Goal: Task Accomplishment & Management: Complete application form

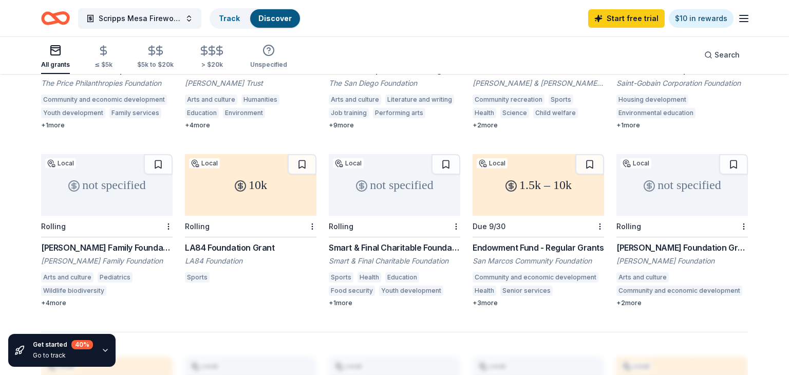
scroll to position [563, 0]
click at [64, 20] on icon "Home" at bounding box center [55, 18] width 29 height 24
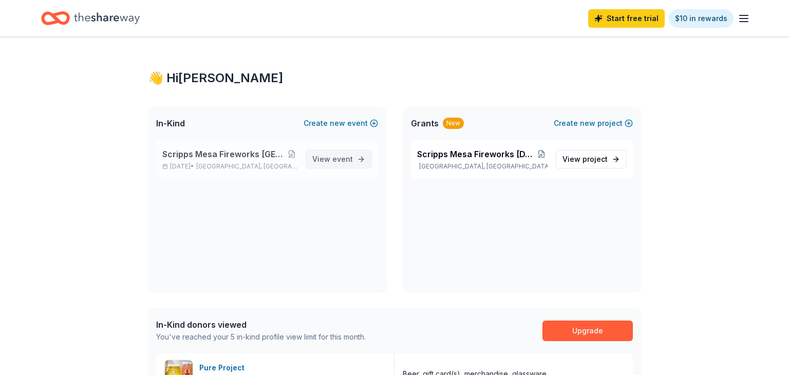
click at [334, 155] on span "event" at bounding box center [342, 159] width 21 height 9
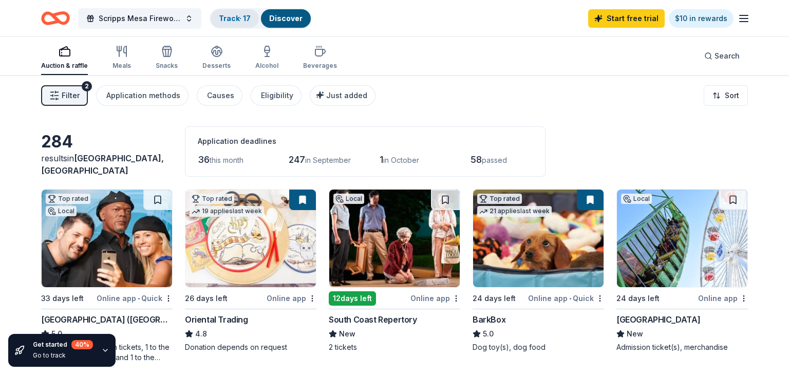
click at [233, 15] on link "Track · 17" at bounding box center [235, 18] width 32 height 9
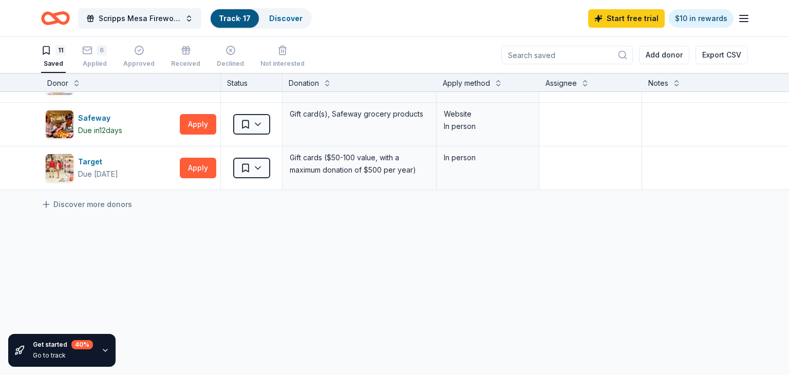
scroll to position [388, 0]
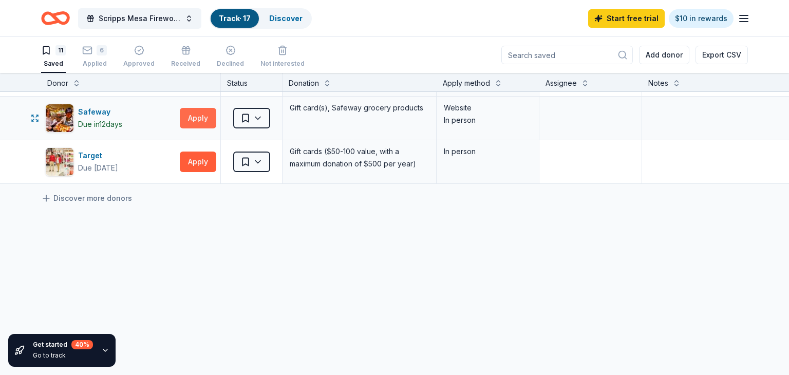
click at [199, 111] on button "Apply" at bounding box center [198, 118] width 36 height 21
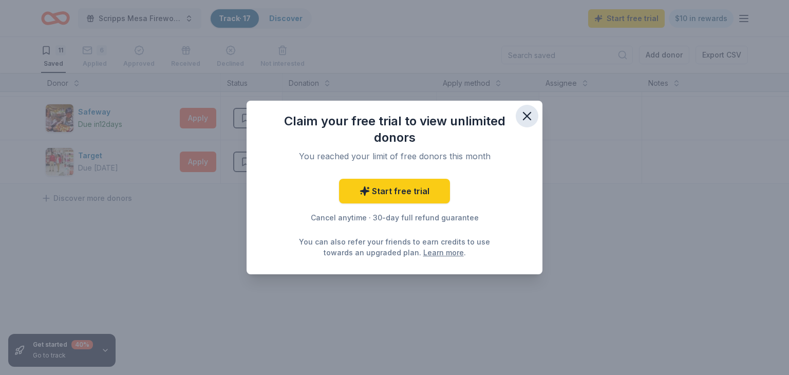
click at [525, 116] on icon "button" at bounding box center [527, 116] width 14 height 14
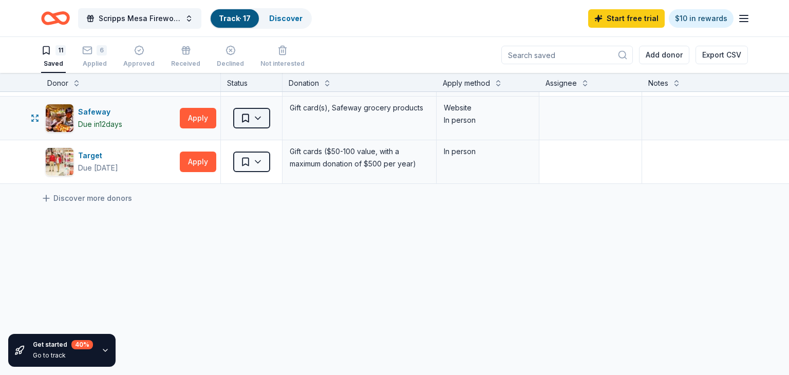
click at [261, 117] on html "[GEOGRAPHIC_DATA] , [GEOGRAPHIC_DATA] , [GEOGRAPHIC_DATA] Scripps Mesa Firework…" at bounding box center [394, 187] width 789 height 375
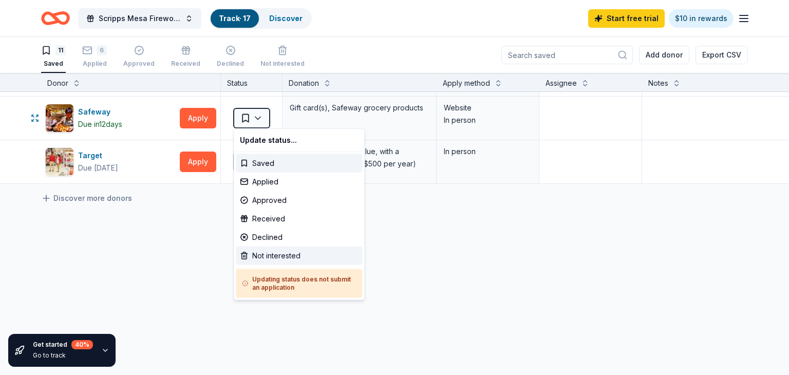
click at [271, 259] on div "Not interested" at bounding box center [299, 255] width 126 height 18
